Goal: Task Accomplishment & Management: Complete application form

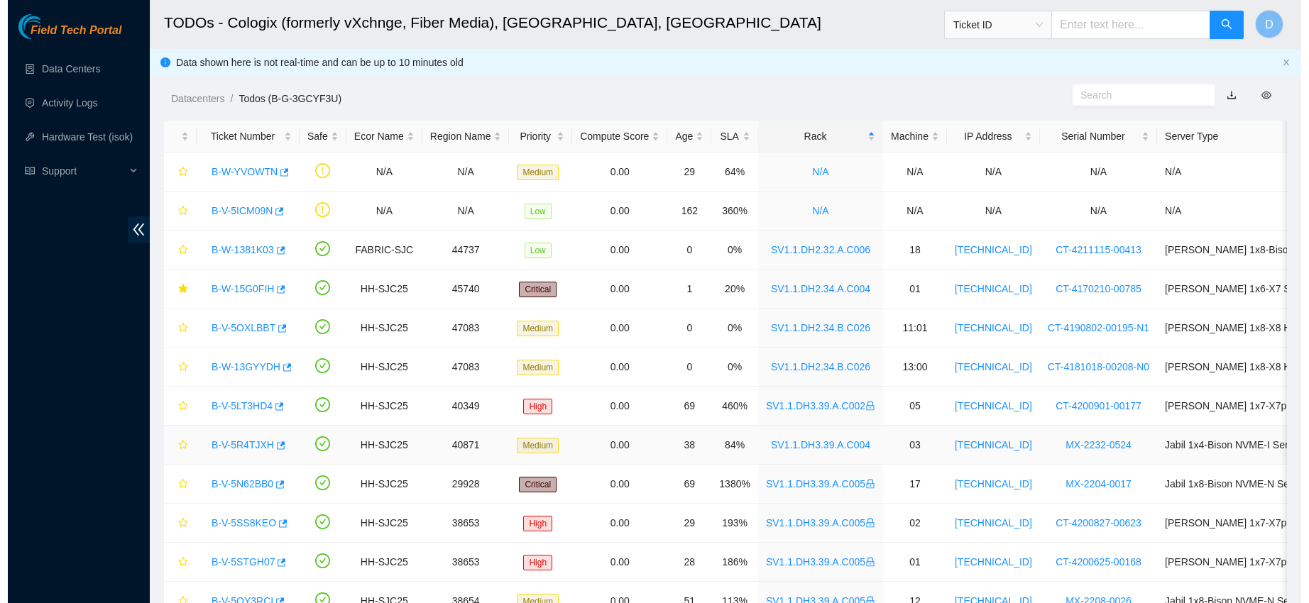
scroll to position [350, 0]
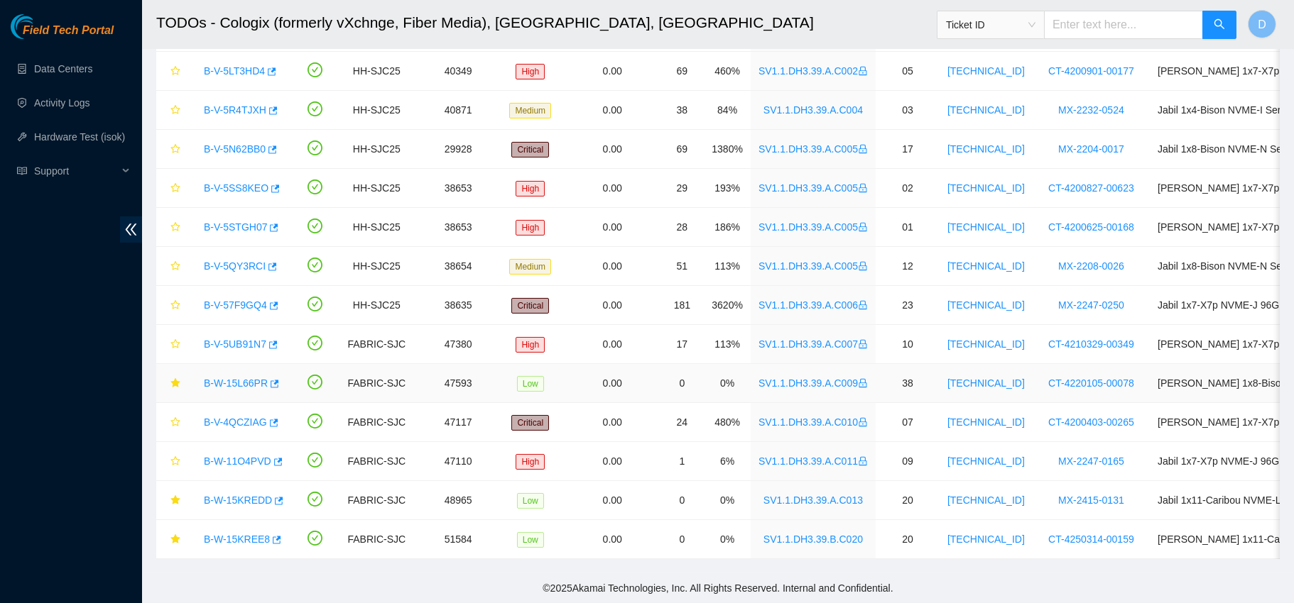
click at [222, 378] on link "B-W-15L66PR" at bounding box center [236, 383] width 64 height 11
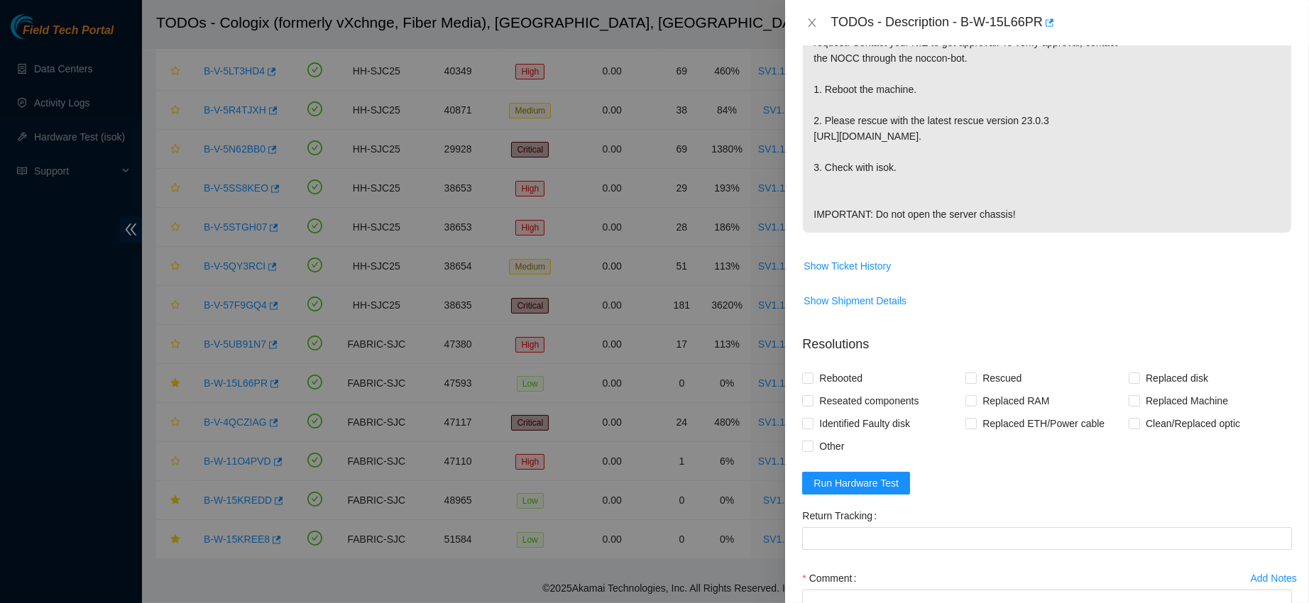
scroll to position [418, 0]
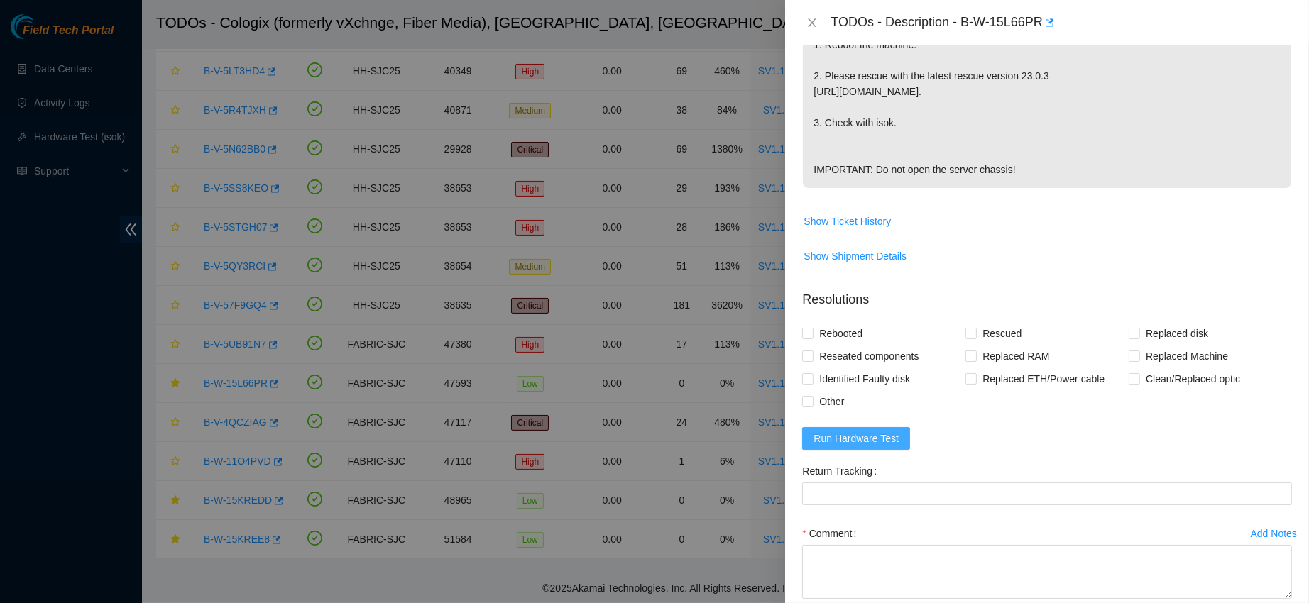
click at [837, 450] on button "Run Hardware Test" at bounding box center [856, 438] width 108 height 23
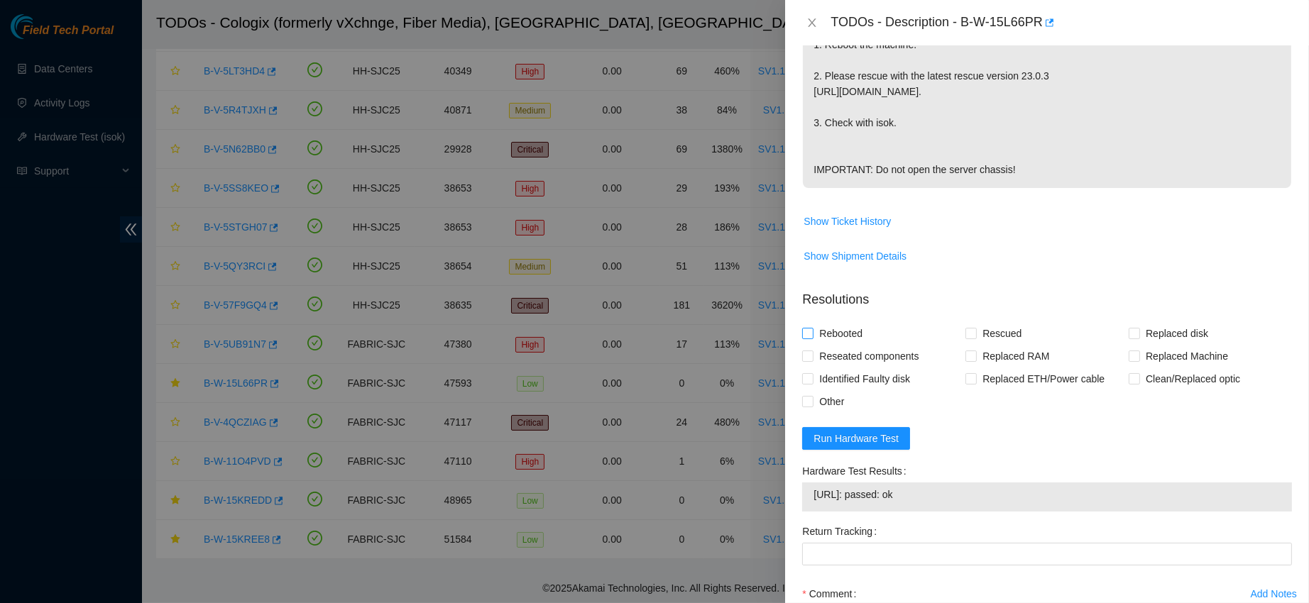
click at [834, 345] on span "Rebooted" at bounding box center [841, 333] width 55 height 23
click at [812, 338] on input "Rebooted" at bounding box center [807, 333] width 10 height 10
checkbox input "true"
click at [977, 345] on span "Rescued" at bounding box center [1002, 333] width 50 height 23
click at [975, 338] on input "Rescued" at bounding box center [971, 333] width 10 height 10
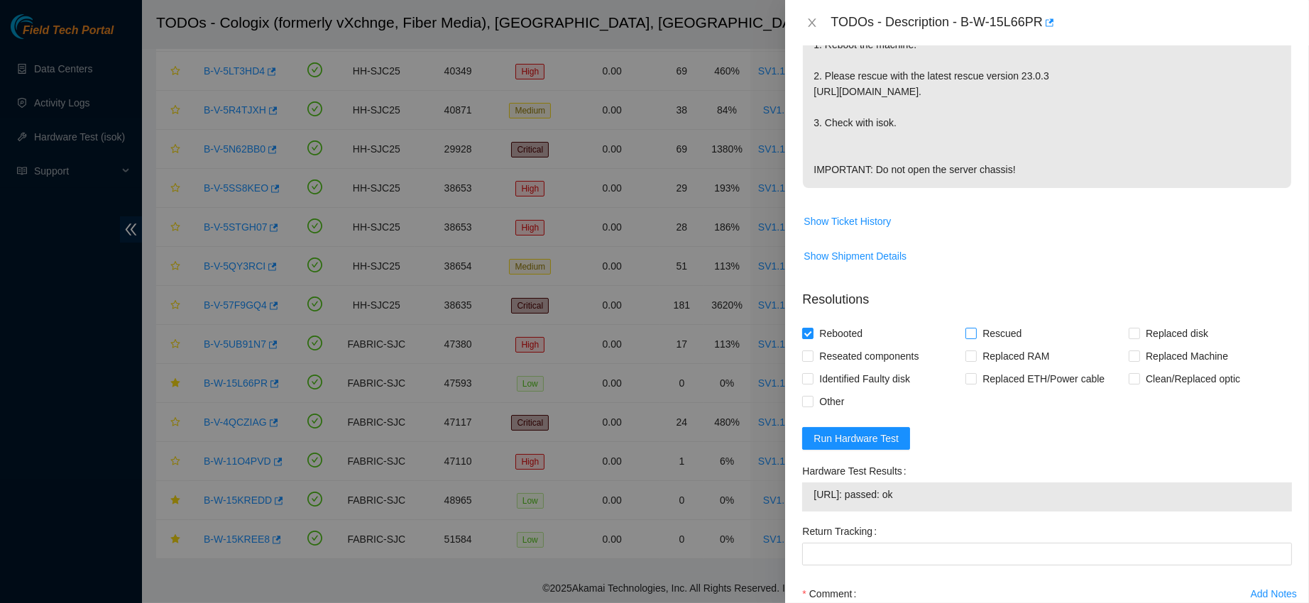
checkbox input "true"
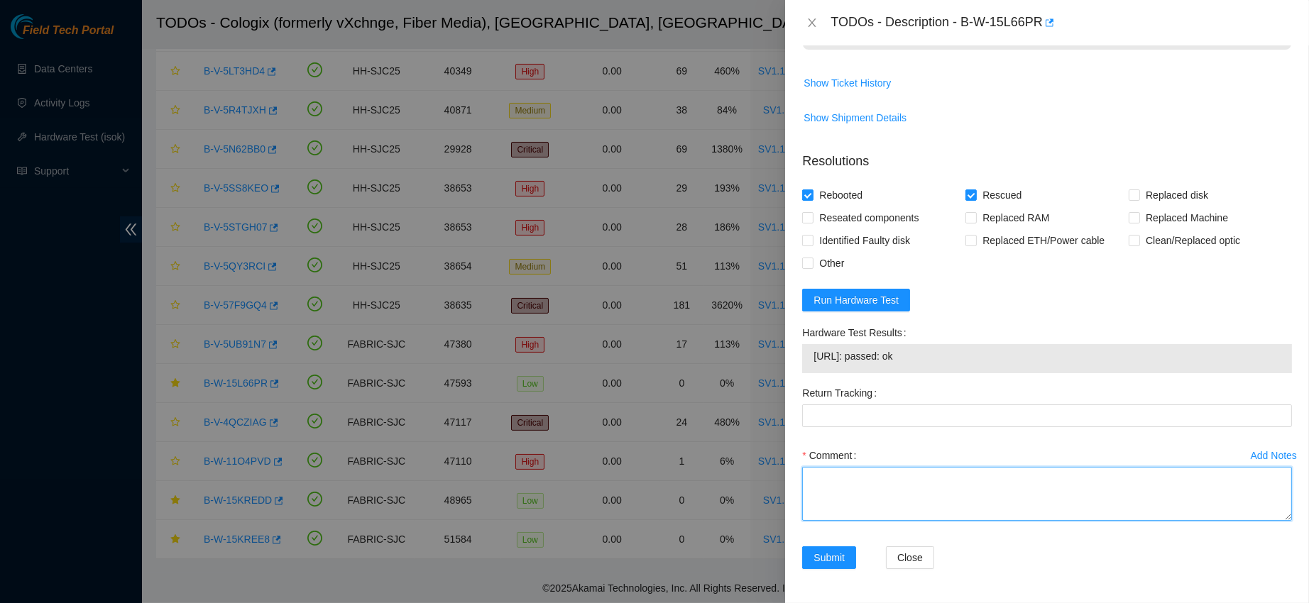
click at [876, 501] on textarea "Comment" at bounding box center [1047, 494] width 490 height 54
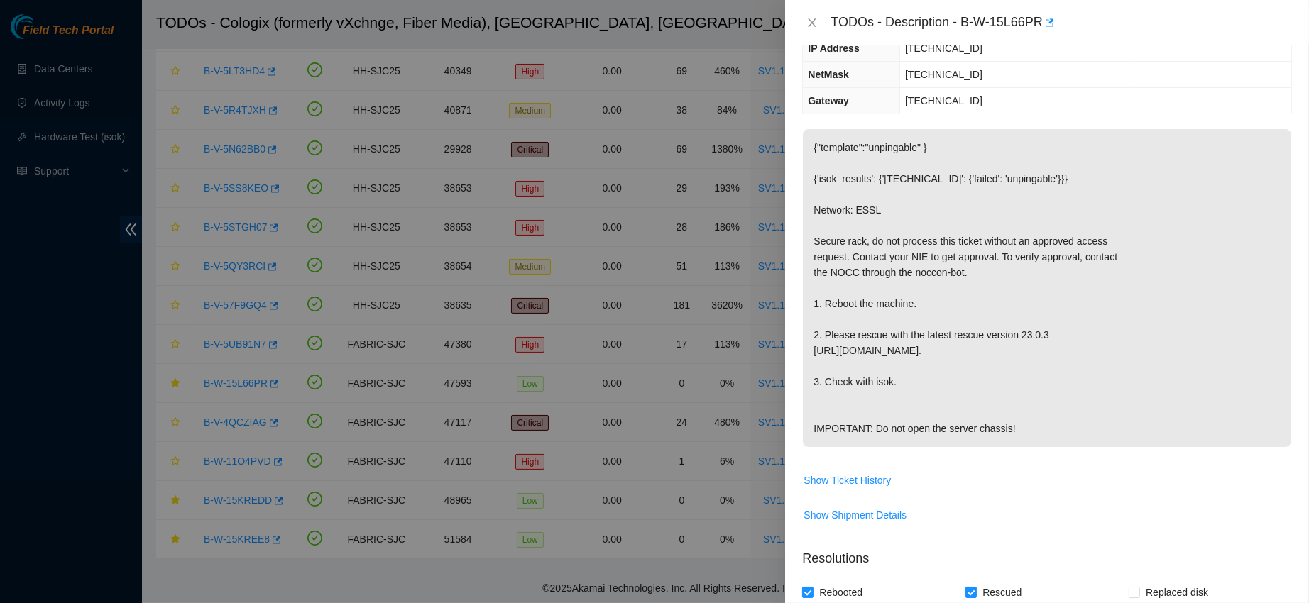
scroll to position [0, 0]
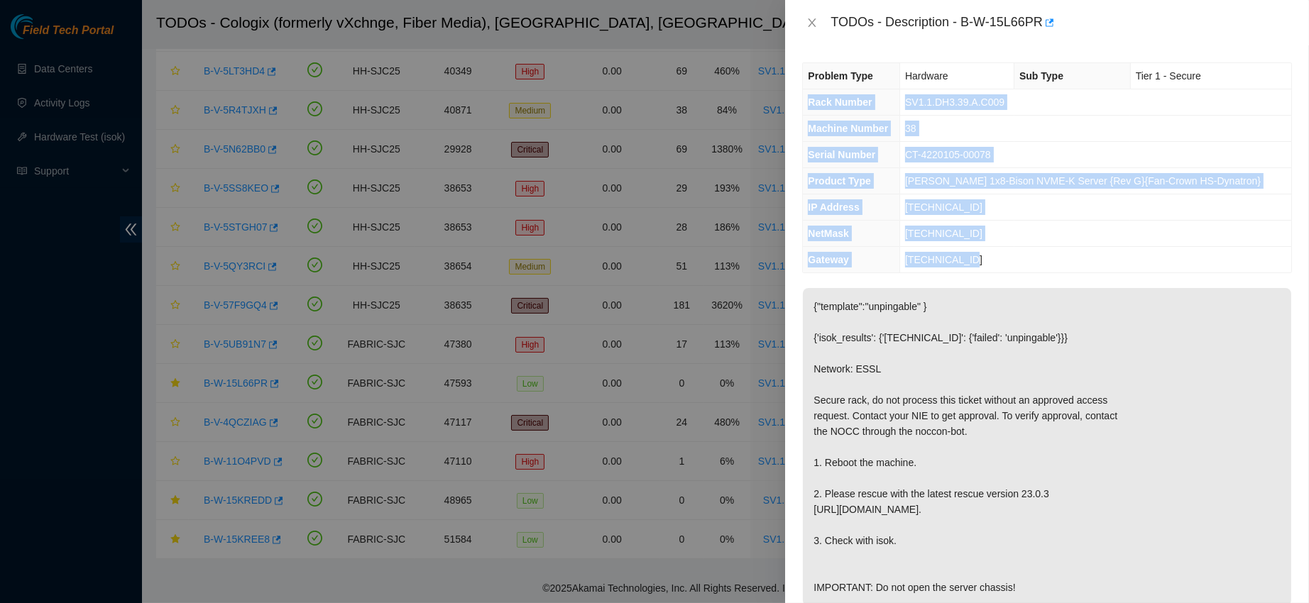
drag, startPoint x: 804, startPoint y: 101, endPoint x: 1006, endPoint y: 252, distance: 252.0
click at [1006, 252] on tbody "Problem Type Hardware Sub Type Tier 1 - Secure Rack Number SV1.1.DH3.39.A.C009 …" at bounding box center [1047, 167] width 488 height 209
copy tbody "Rack Number SV1.1.DH3.39.A.C009 Machine Number 38 Serial Number CT-4220105-0007…"
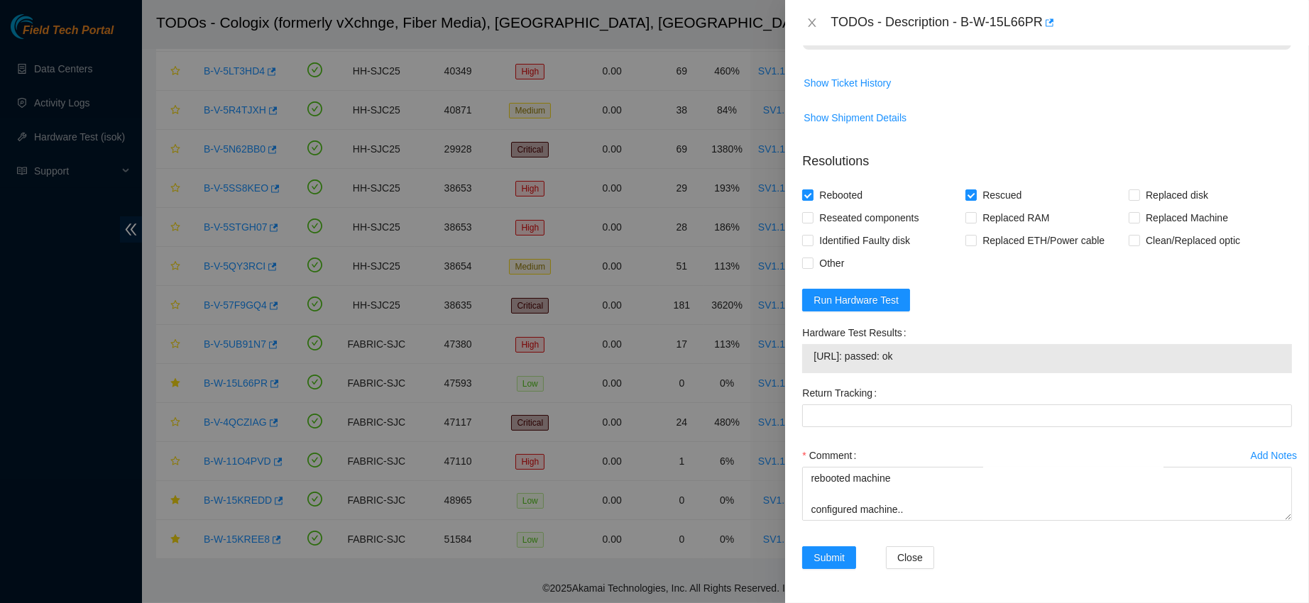
scroll to position [598, 0]
click at [844, 503] on textarea "contacted nocc to confirm that ticket was safe verified sn on machine connected…" at bounding box center [1047, 494] width 490 height 54
click at [823, 508] on textarea "contacted nocc to confirm that ticket was safe verified sn on machine connected…" at bounding box center [1047, 494] width 490 height 54
paste textarea "Rack Number SV1.1.DH3.39.A.C009 Machine Number 38 Serial Number CT-4220105-0007…"
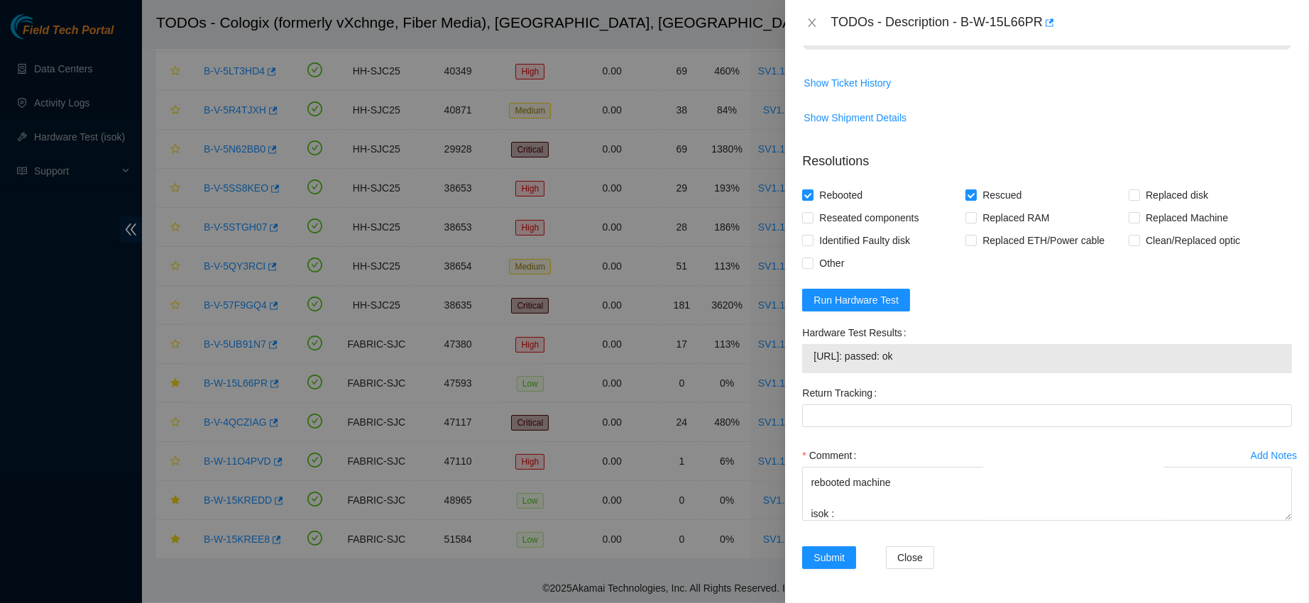
click at [856, 361] on span "[URL]: passed: ok" at bounding box center [1047, 357] width 467 height 16
copy span "[URL]: passed: ok"
click at [842, 511] on textarea "contacted nocc to confirm that ticket was safe verified sn on machine connected…" at bounding box center [1047, 494] width 490 height 54
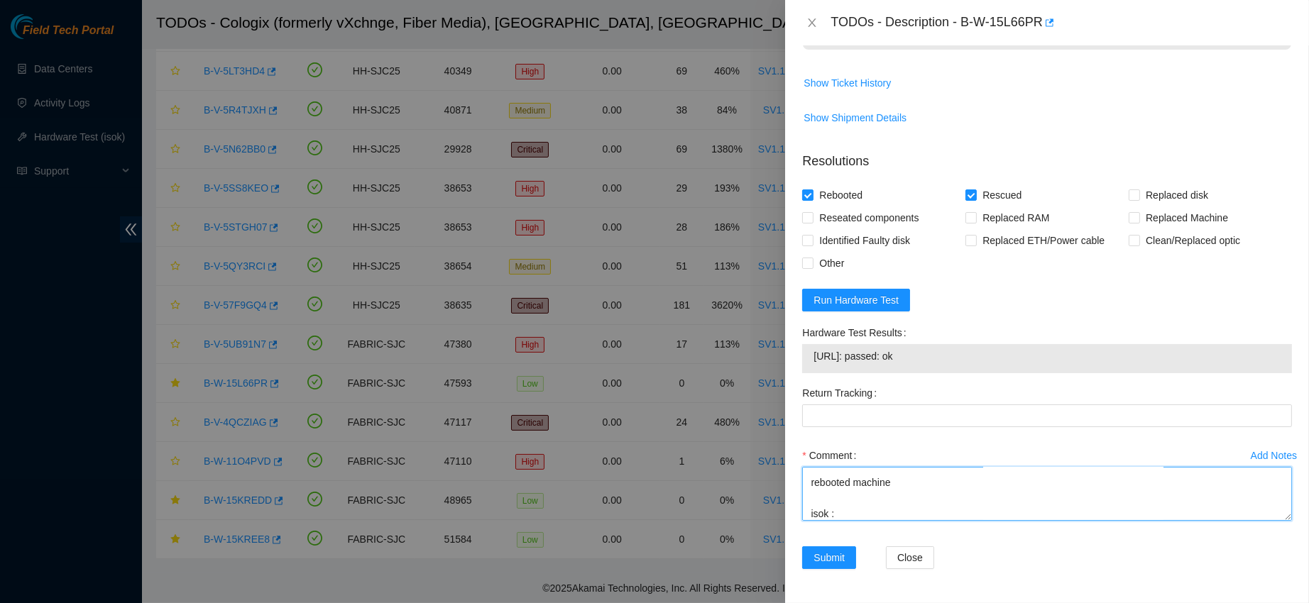
paste textarea "[URL]: passed: ok"
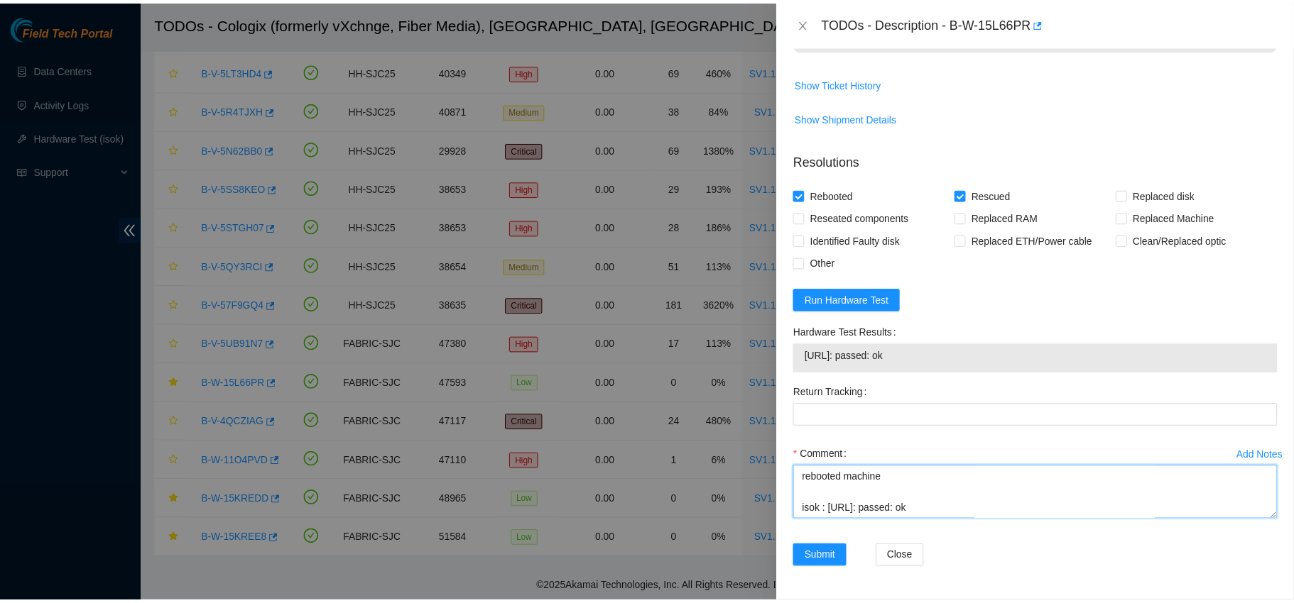
scroll to position [0, 0]
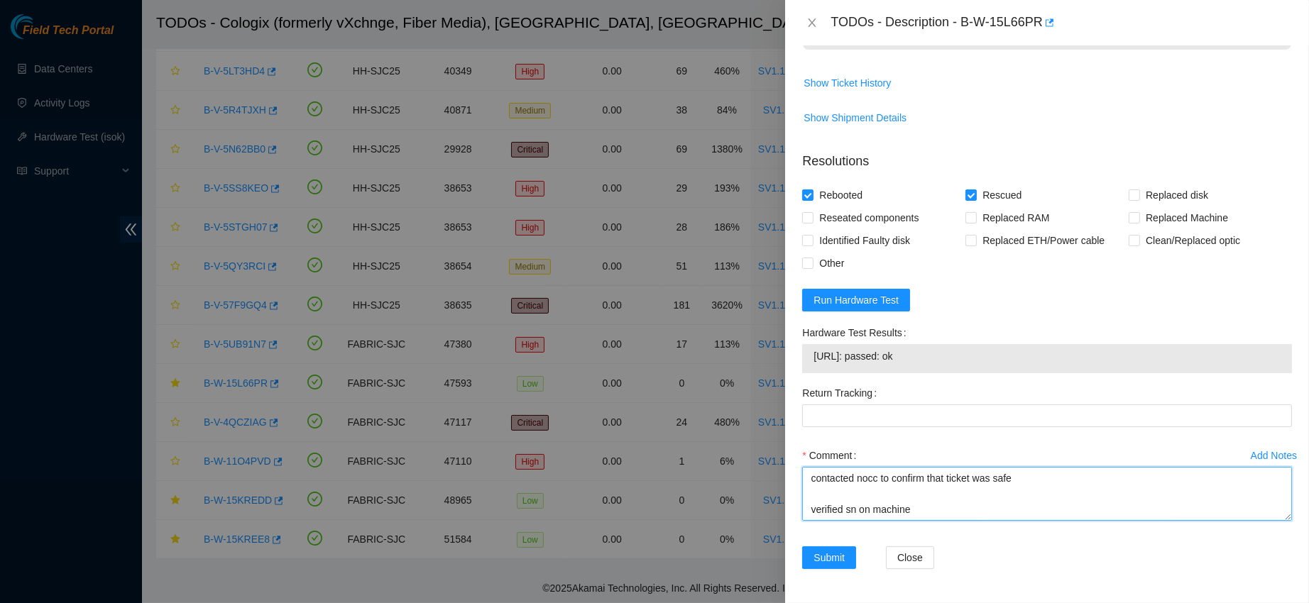
drag, startPoint x: 914, startPoint y: 511, endPoint x: 762, endPoint y: 401, distance: 187.6
click at [762, 401] on div "TODOs - Description - B-W-15L66PR Problem Type Hardware Sub Type Tier 1 - Secur…" at bounding box center [654, 301] width 1309 height 603
type textarea "contacted nocc to confirm that ticket was safe verified sn on machine connected…"
click at [817, 558] on span "Submit" at bounding box center [829, 558] width 31 height 16
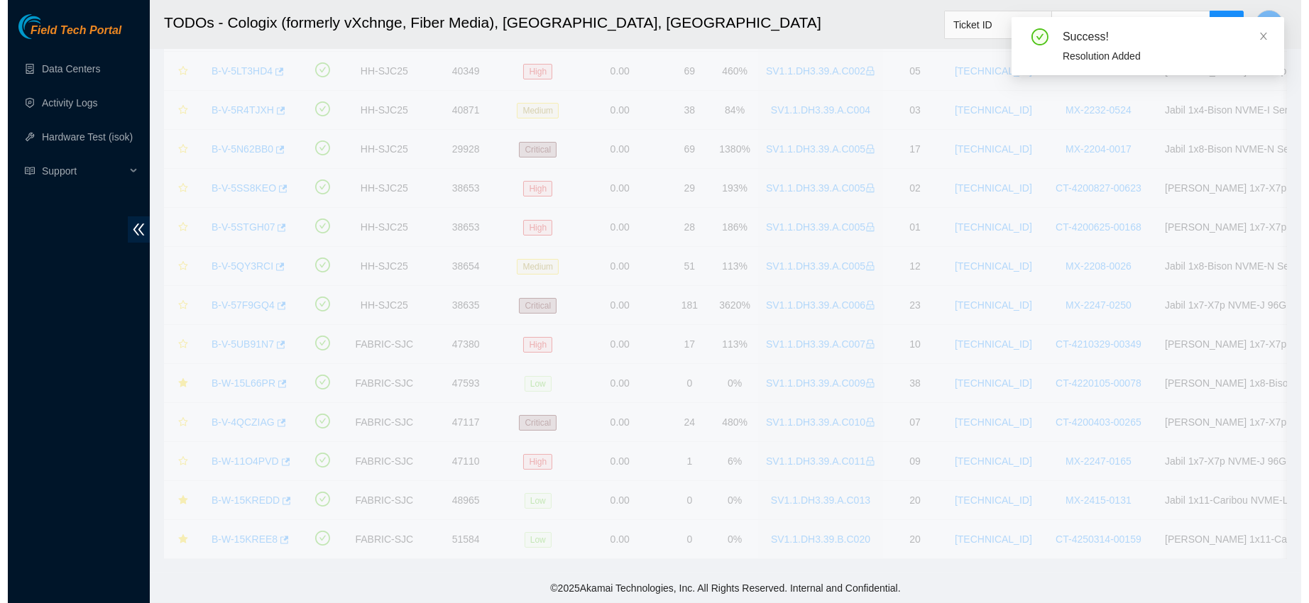
scroll to position [401, 0]
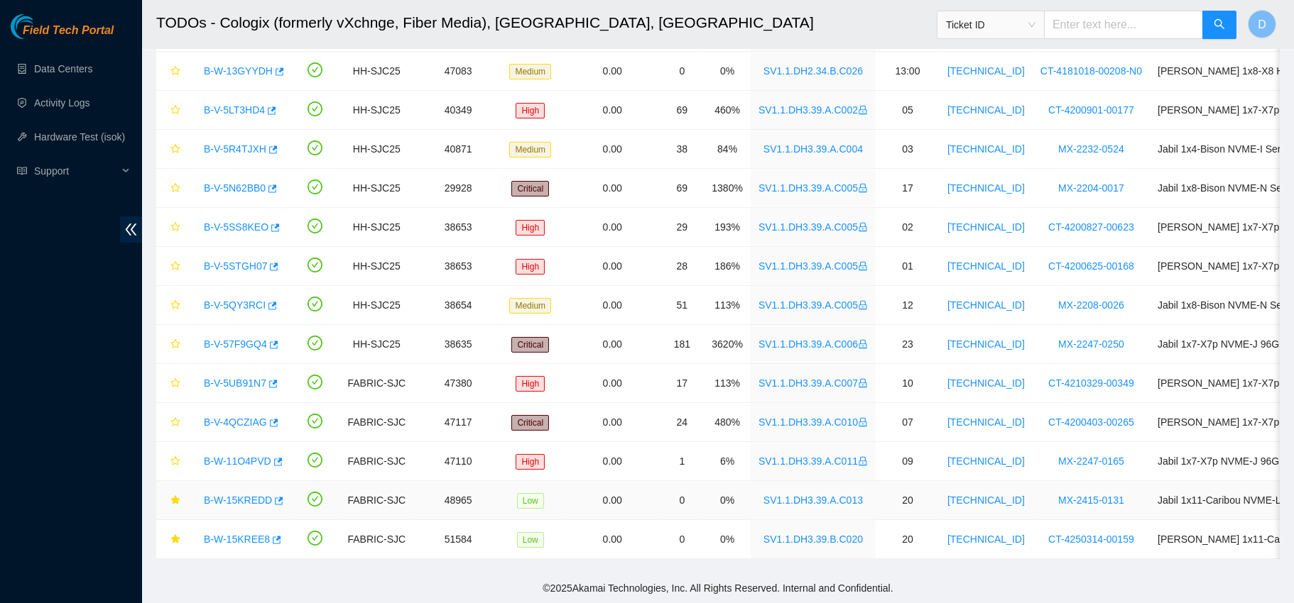
click at [242, 495] on link "B-W-15KREDD" at bounding box center [238, 500] width 68 height 11
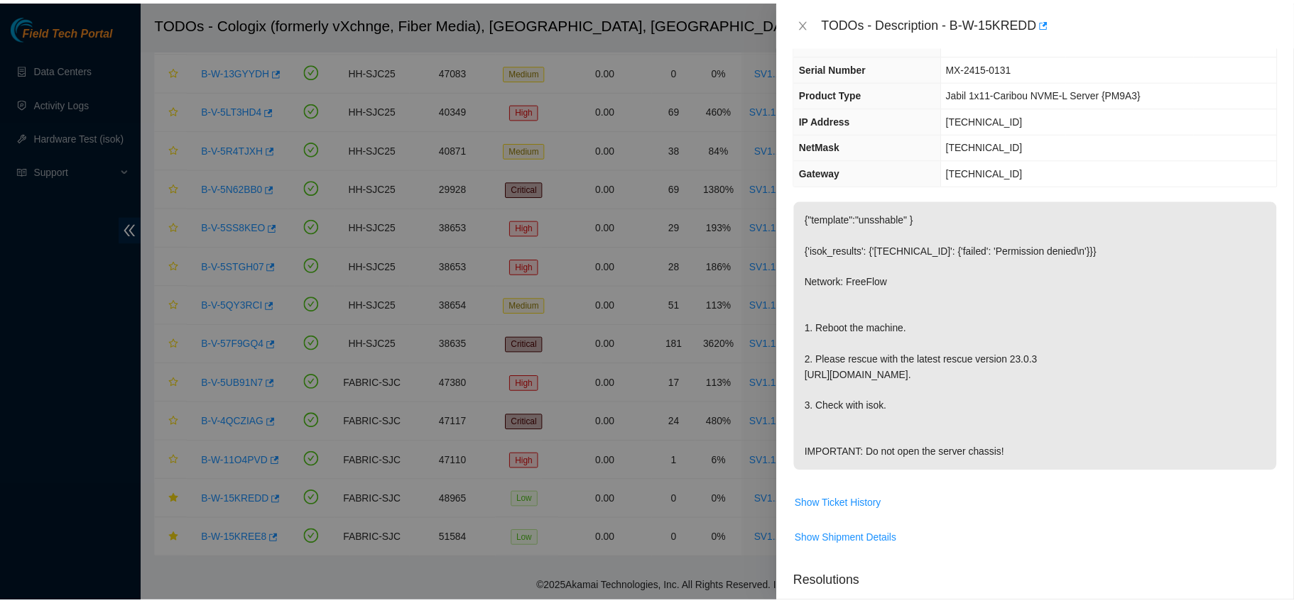
scroll to position [0, 0]
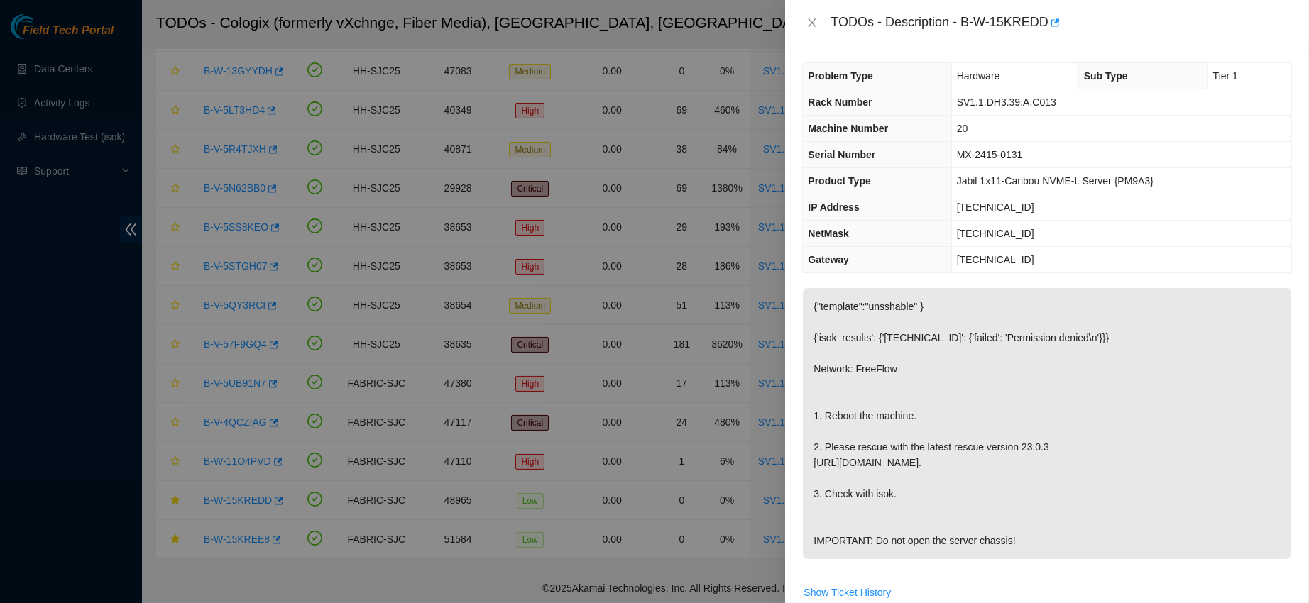
click at [982, 151] on span "MX-2415-0131" at bounding box center [990, 154] width 66 height 11
copy span "MX-2415-0131"
click at [811, 30] on div "TODOs - Description - B-W-15KREDD" at bounding box center [1047, 22] width 490 height 23
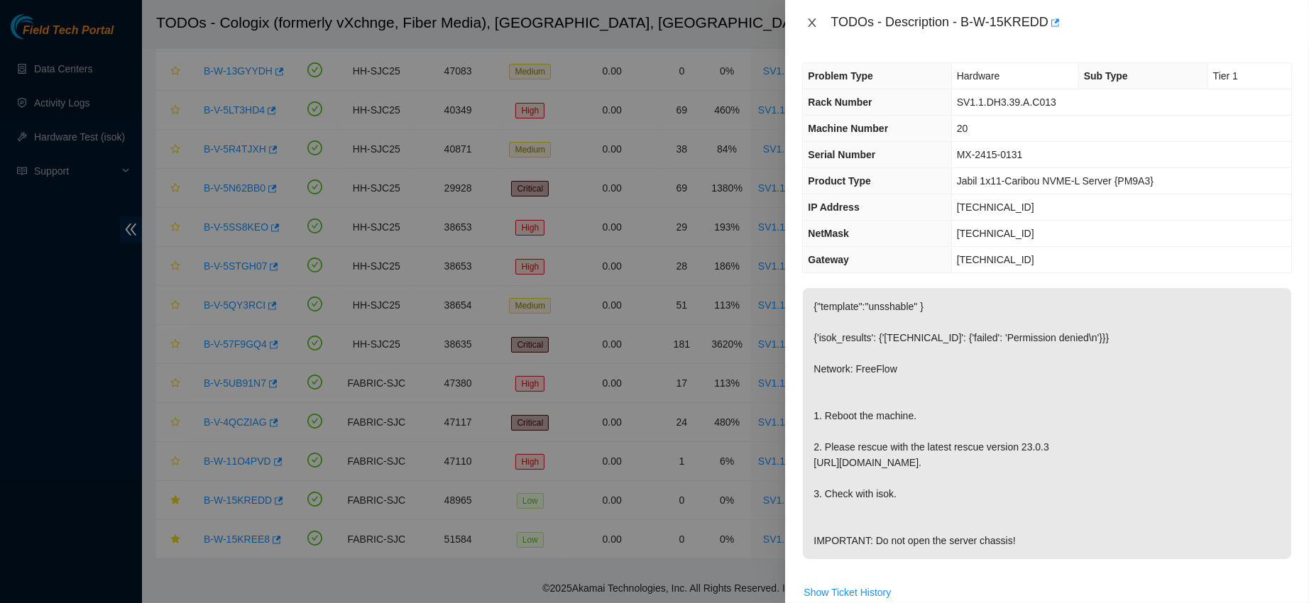
click at [811, 21] on icon "close" at bounding box center [813, 22] width 8 height 9
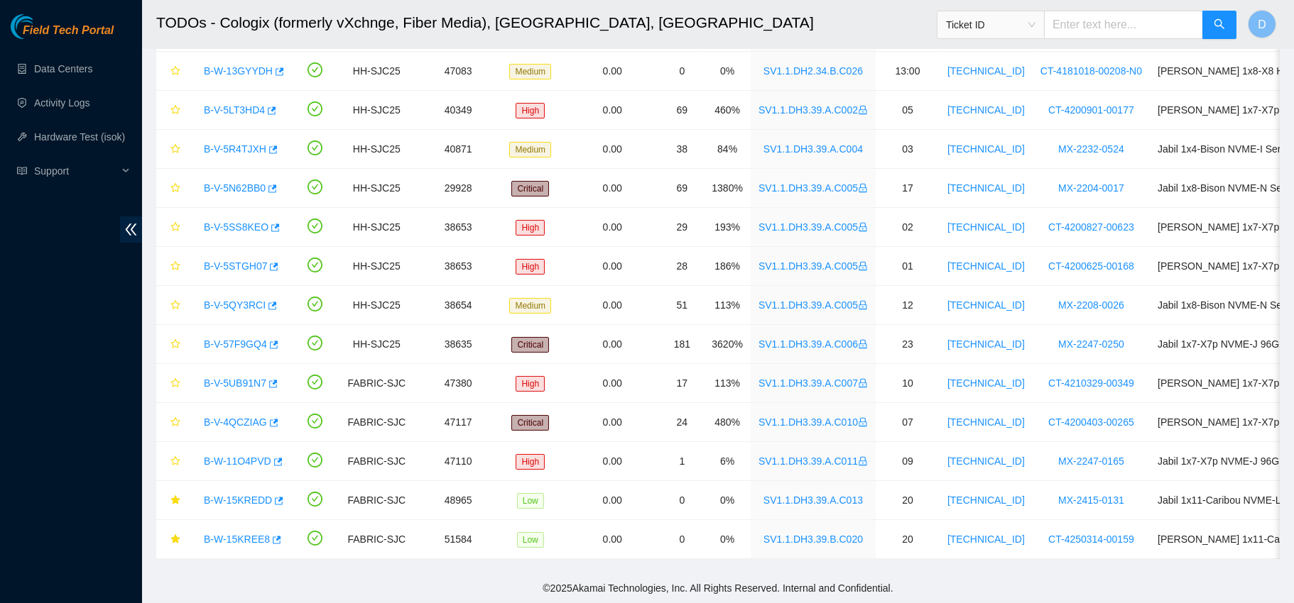
click at [996, 20] on span "Ticket ID" at bounding box center [990, 24] width 89 height 21
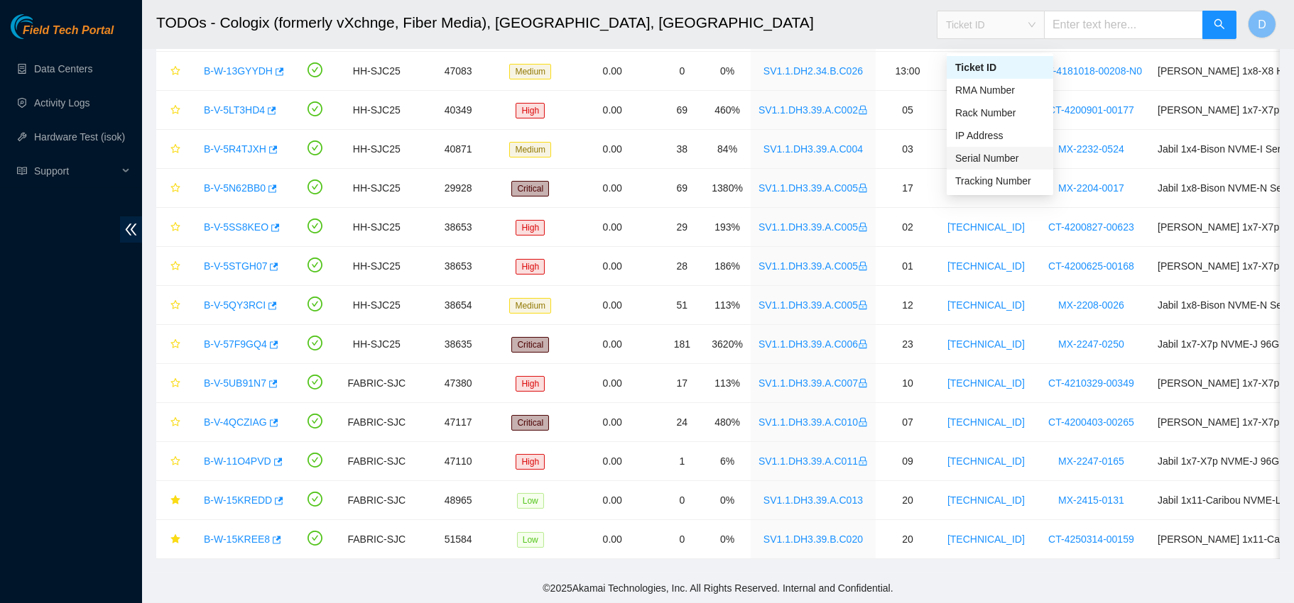
click at [985, 151] on div "Serial Number" at bounding box center [999, 159] width 89 height 16
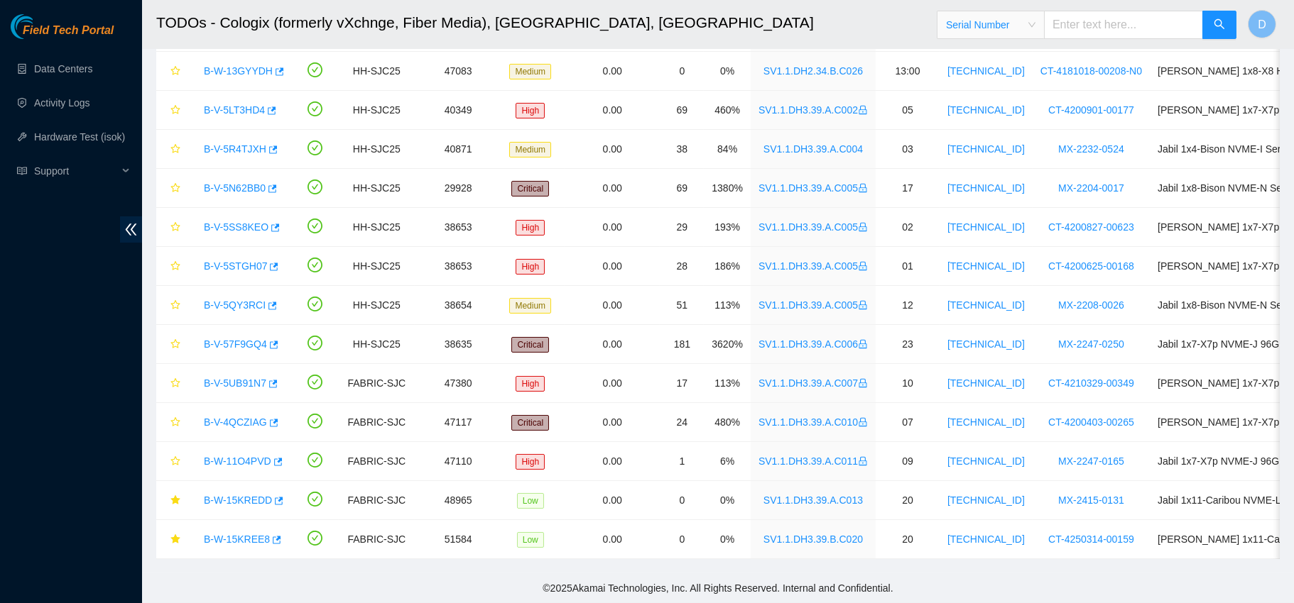
click at [1126, 31] on input "text" at bounding box center [1123, 25] width 159 height 28
paste input "MX-2415-0131"
type input "MX-2415-0131"
click at [1209, 21] on button "button" at bounding box center [1219, 25] width 34 height 28
